Goal: Find specific page/section

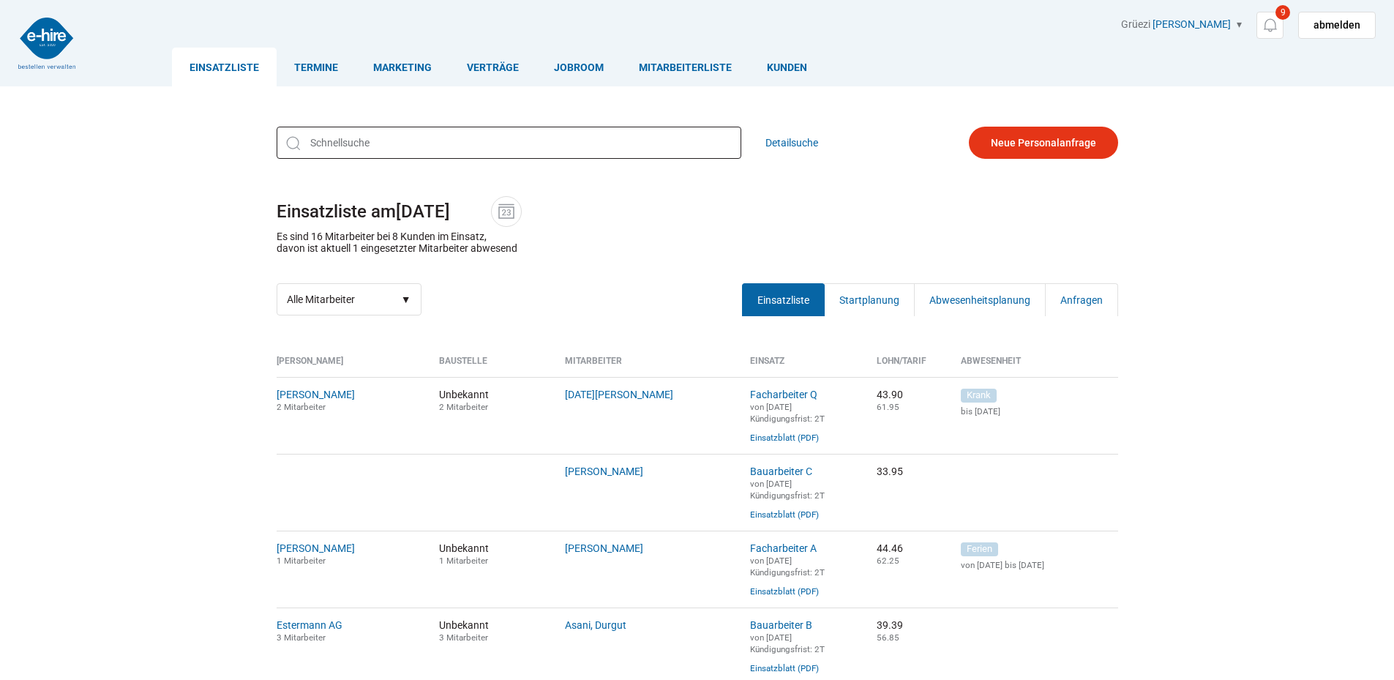
click at [498, 146] on input "text" at bounding box center [509, 143] width 465 height 32
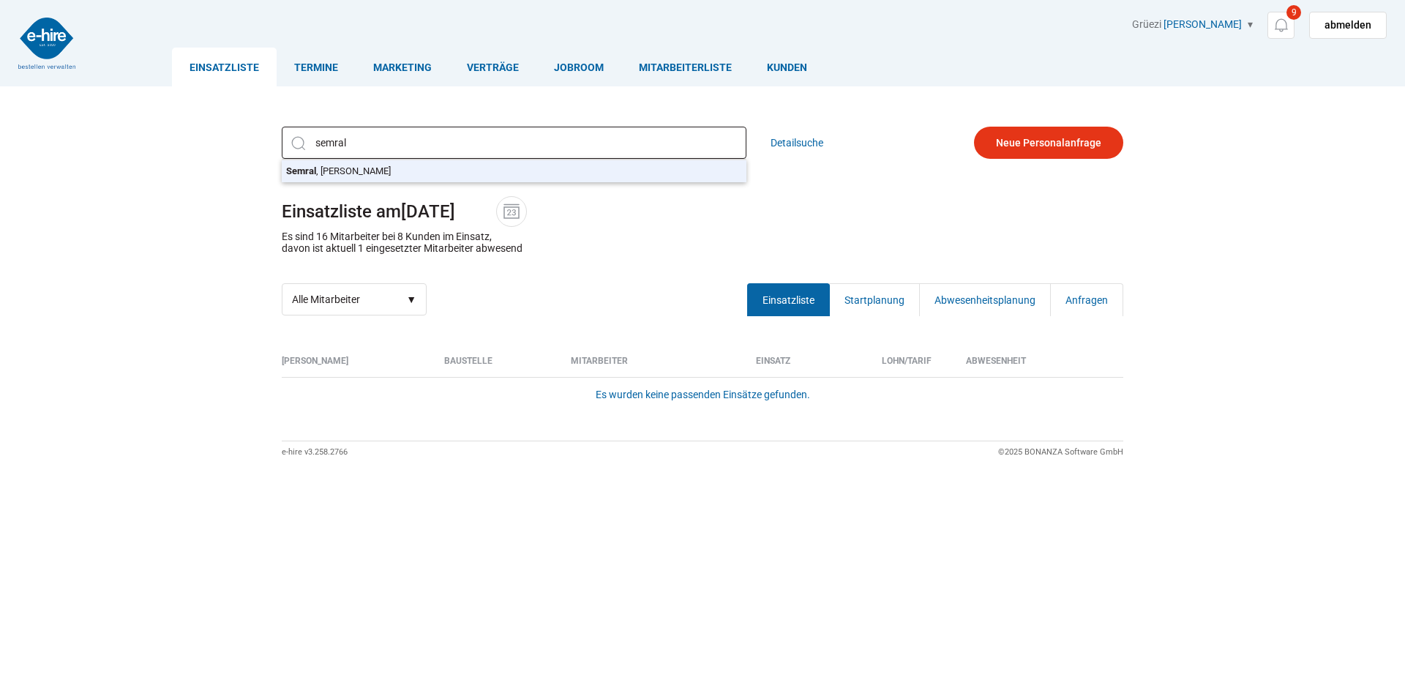
type input "Semral, Jerzy Robert"
click at [479, 172] on div "Semral, Jerzy Robert Semral , Jerzy Robert Detailsuche Einsatzliste am 17.09.20…" at bounding box center [702, 221] width 878 height 211
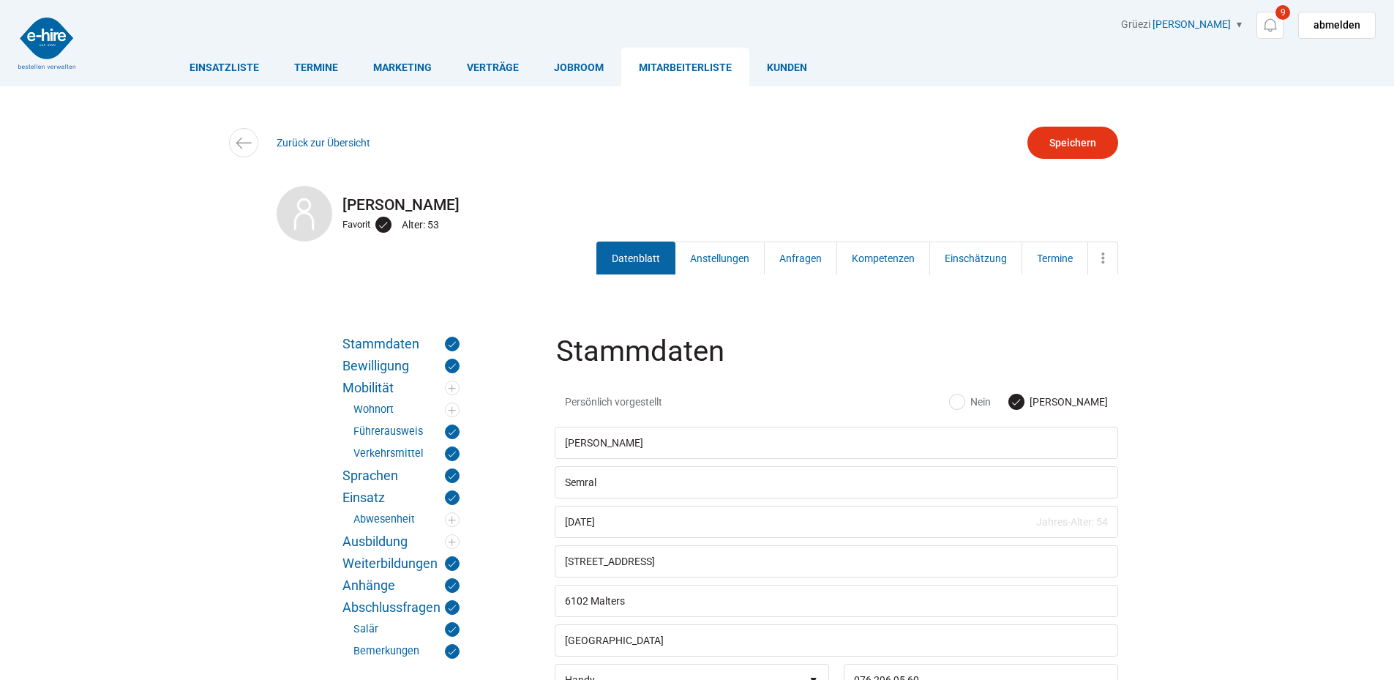
click at [715, 263] on link "Anstellungen" at bounding box center [719, 257] width 90 height 33
